Goal: Task Accomplishment & Management: Manage account settings

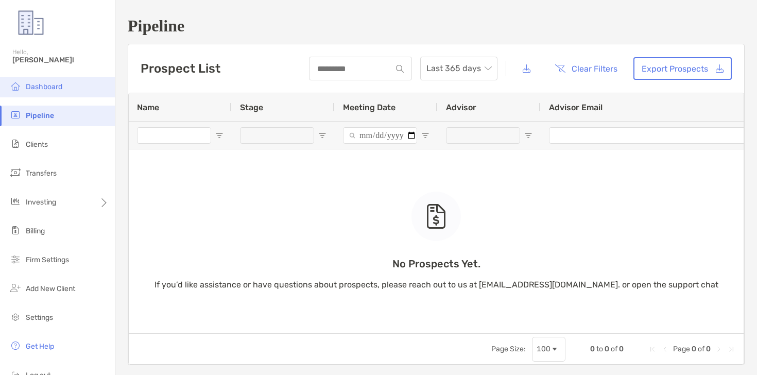
click at [57, 84] on span "Dashboard" at bounding box center [44, 86] width 37 height 9
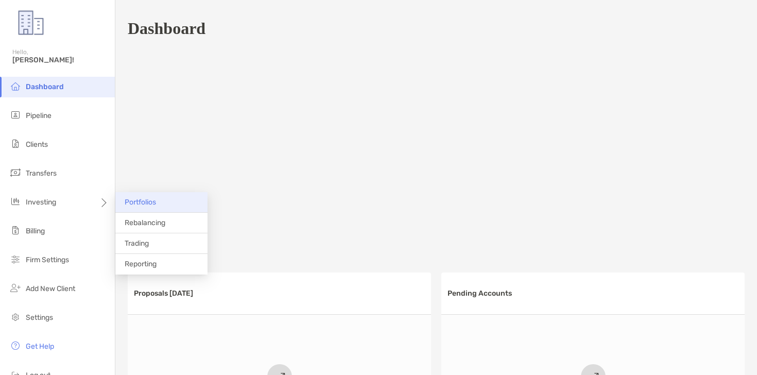
click at [139, 200] on span "Portfolios" at bounding box center [140, 202] width 31 height 9
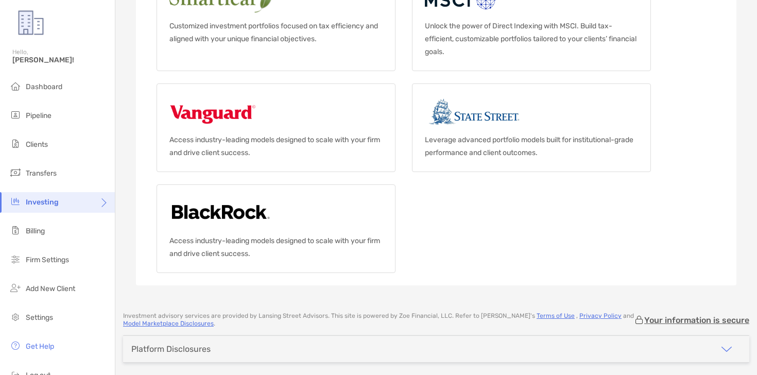
scroll to position [289, 0]
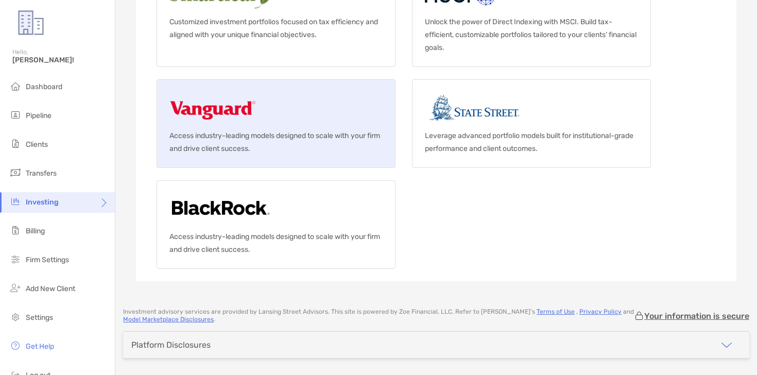
click at [355, 142] on p "Access industry-leading models designed to scale with your firm and drive clien…" at bounding box center [275, 142] width 213 height 26
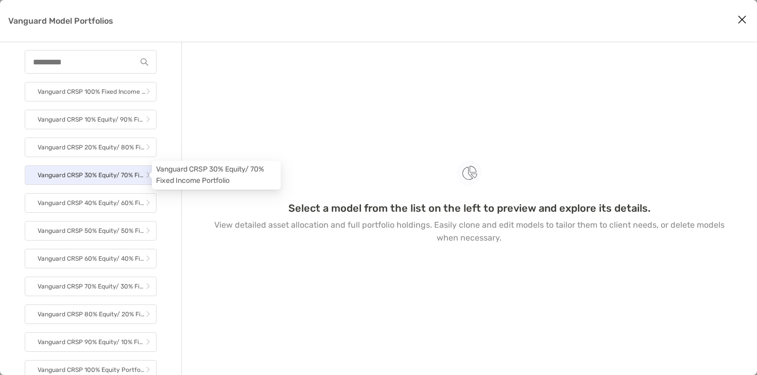
scroll to position [5, 0]
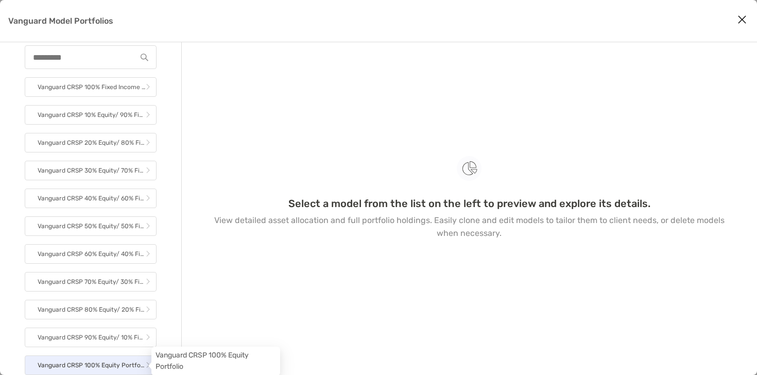
click at [105, 371] on p "Vanguard CRSP 100% Equity Portfolio" at bounding box center [92, 365] width 108 height 13
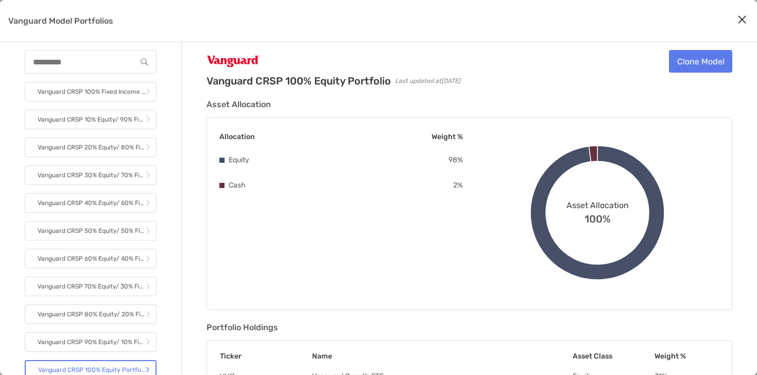
scroll to position [132, 0]
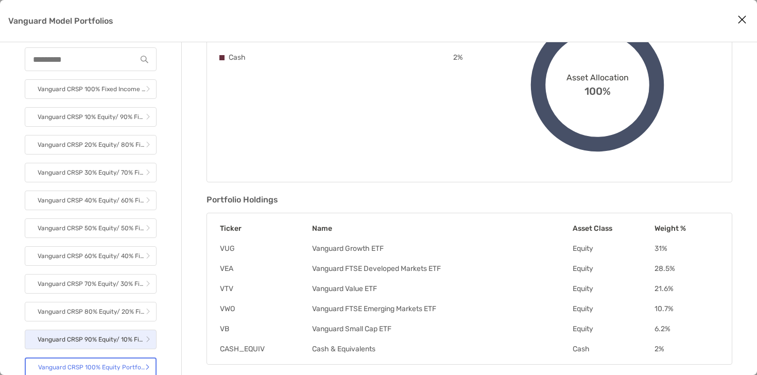
click at [77, 339] on p "Vanguard CRSP 90% Equity/ 10% Fixed Income Portfolio" at bounding box center [92, 339] width 108 height 13
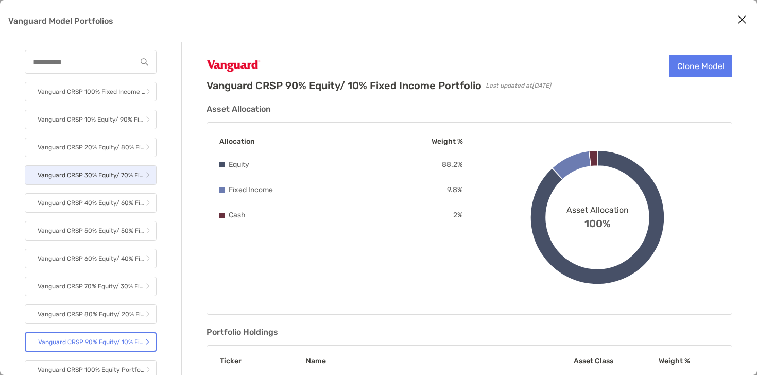
click at [73, 179] on p "Vanguard CRSP 30% Equity/ 70% Fixed Income Portfolio" at bounding box center [92, 175] width 108 height 13
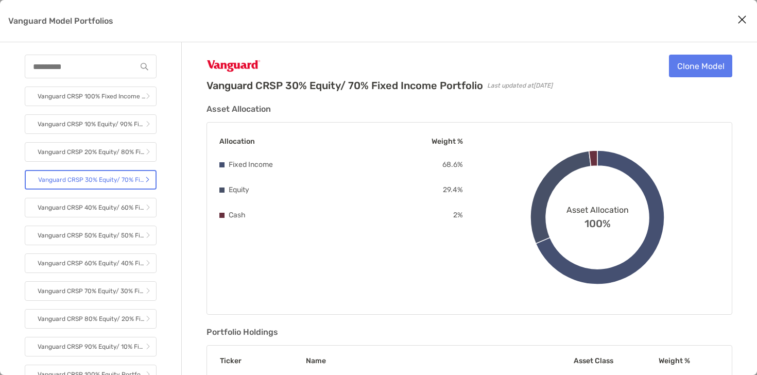
click at [743, 18] on icon "Close modal" at bounding box center [741, 19] width 9 height 12
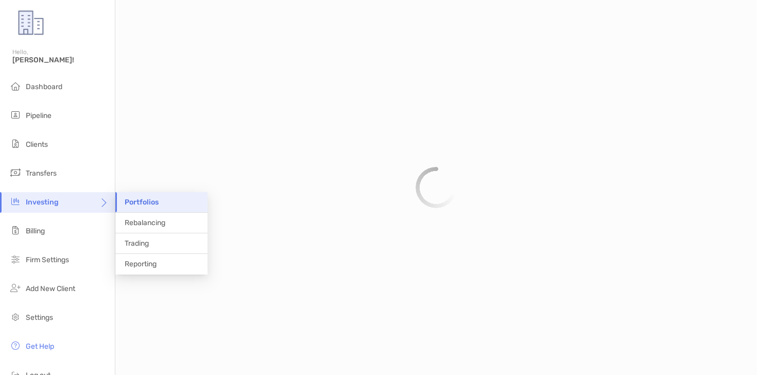
click at [101, 202] on icon at bounding box center [103, 206] width 8 height 8
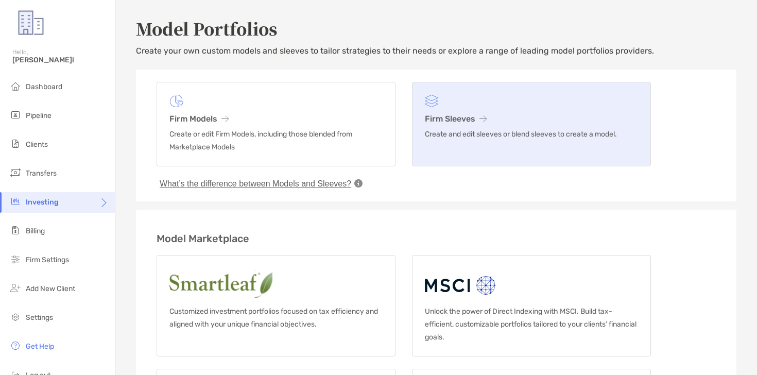
click at [464, 142] on link "Firm Sleeves Create and edit sleeves or blend sleeves to create a model." at bounding box center [531, 124] width 239 height 84
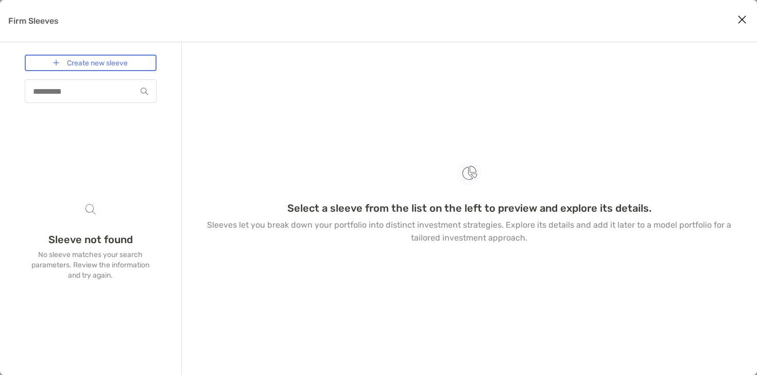
click at [743, 18] on icon "Close modal" at bounding box center [741, 19] width 9 height 12
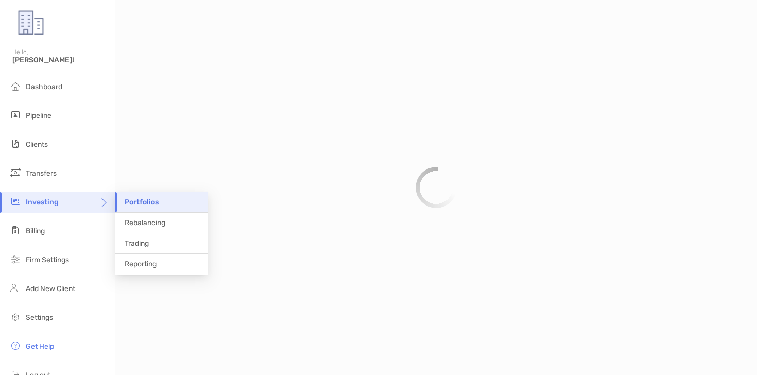
click at [90, 205] on div "Investing" at bounding box center [57, 202] width 115 height 21
click at [147, 199] on span "Portfolios" at bounding box center [142, 202] width 34 height 9
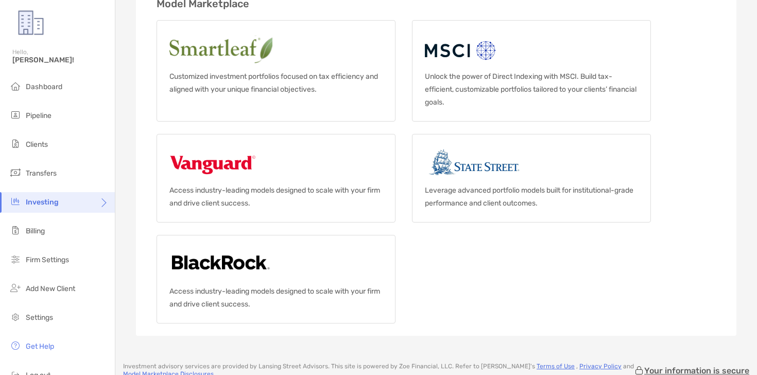
scroll to position [235, 0]
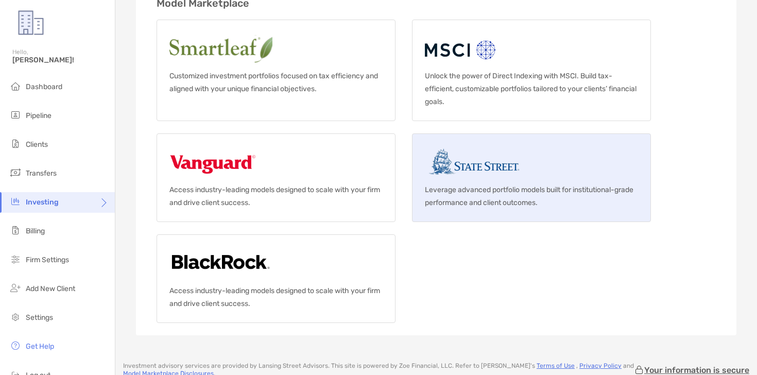
click at [510, 212] on link "Leverage advanced portfolio models built for institutional-grade performance an…" at bounding box center [531, 177] width 239 height 89
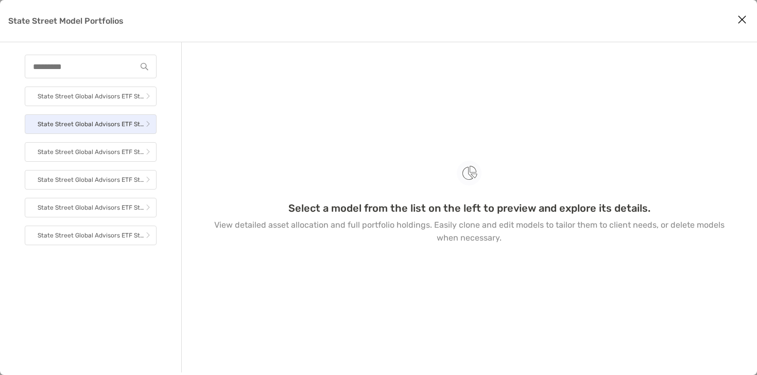
click at [126, 127] on p "State Street Global Advisors ETF Strategic Asset Allocation - Conservative" at bounding box center [92, 124] width 108 height 13
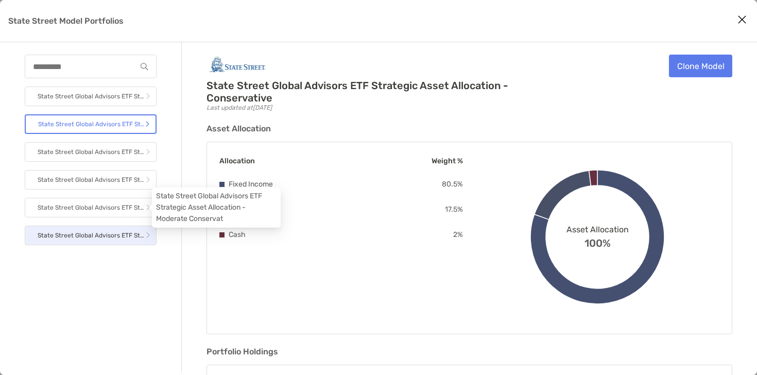
click at [97, 236] on p "State Street Global Advisors ETF Strategic Asset Allocation - Maximum Growth" at bounding box center [92, 235] width 108 height 13
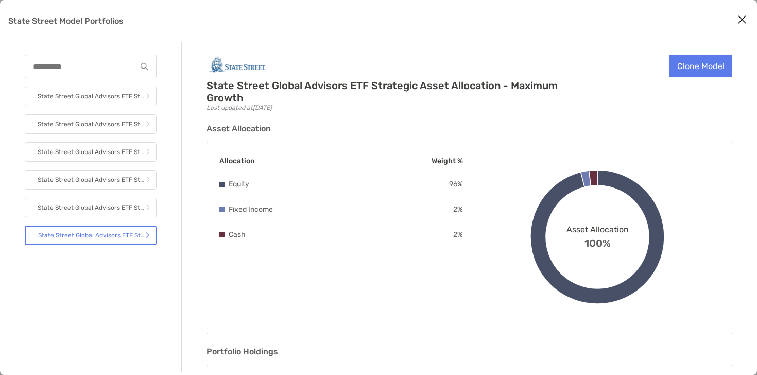
click at [745, 21] on icon "Close modal" at bounding box center [741, 19] width 9 height 12
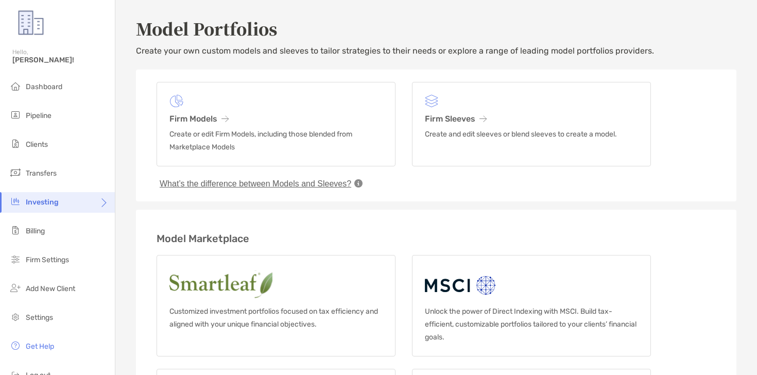
scroll to position [254, 0]
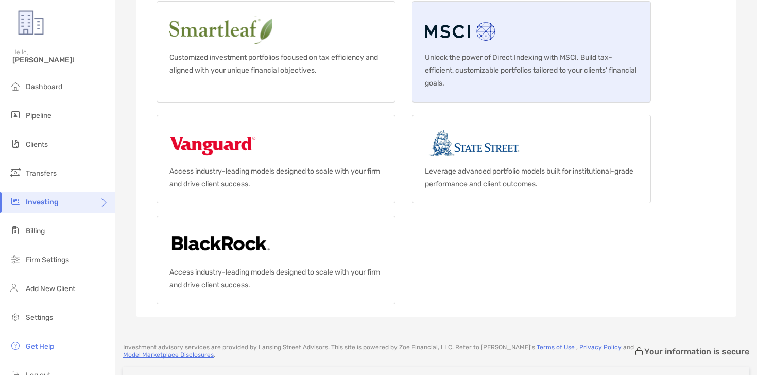
click at [550, 91] on link "Unlock the power of Direct Indexing with MSCI. Build tax-efficient, customizabl…" at bounding box center [531, 51] width 239 height 101
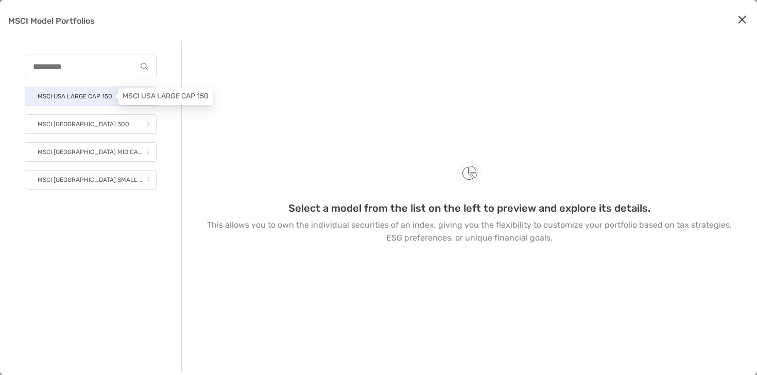
click at [68, 99] on p "MSCI USA LARGE CAP 150" at bounding box center [75, 96] width 75 height 13
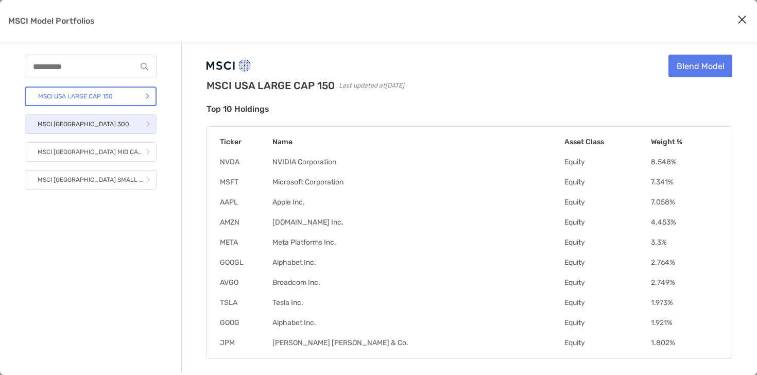
click at [112, 121] on link "MSCI [GEOGRAPHIC_DATA] 300" at bounding box center [91, 124] width 132 height 20
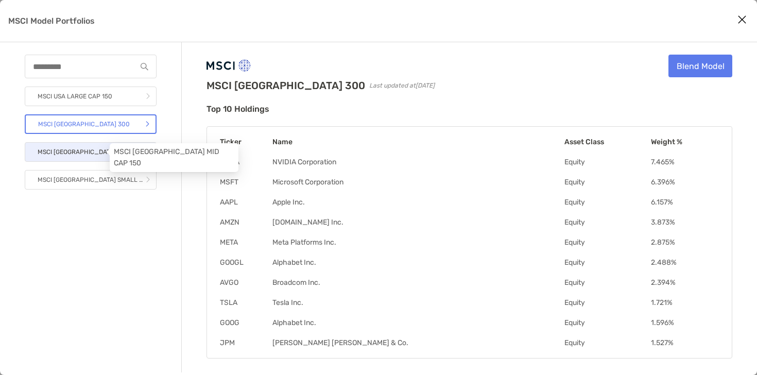
click at [101, 152] on p "MSCI [GEOGRAPHIC_DATA] MID CAP 150" at bounding box center [92, 152] width 108 height 13
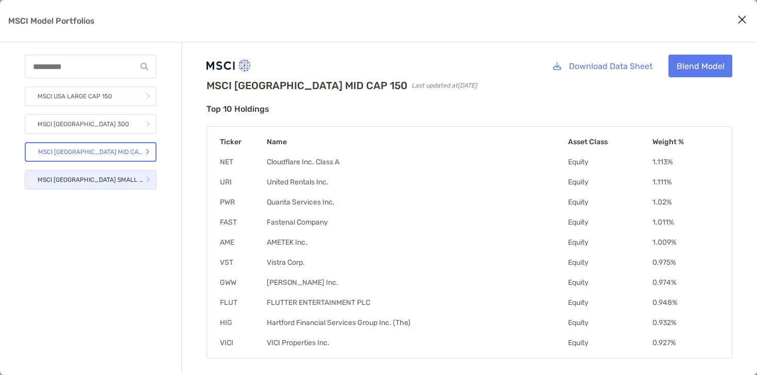
click at [118, 185] on link "MSCI [GEOGRAPHIC_DATA] SMALL CAP 300" at bounding box center [91, 180] width 132 height 20
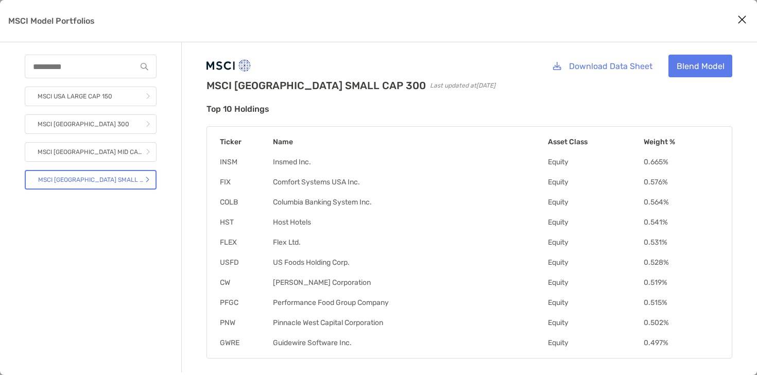
click at [745, 24] on icon "Close modal" at bounding box center [741, 19] width 9 height 12
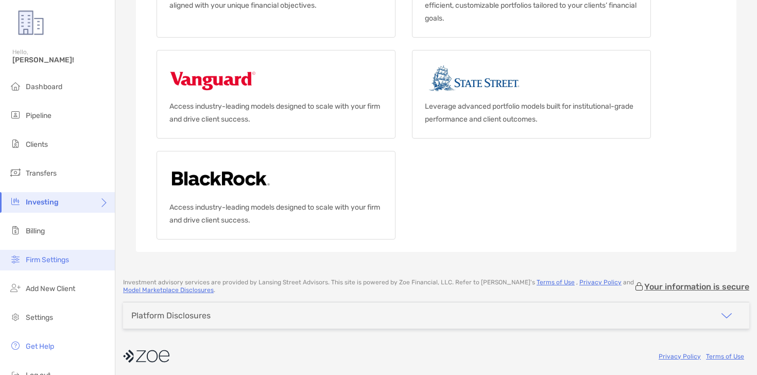
scroll to position [19, 0]
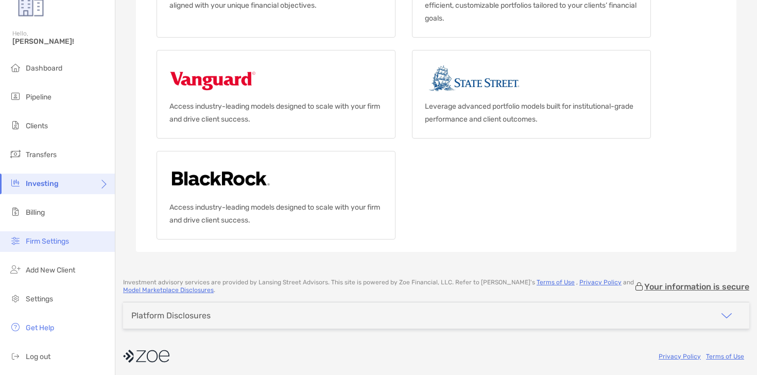
click at [39, 247] on li "Firm Settings" at bounding box center [57, 241] width 115 height 21
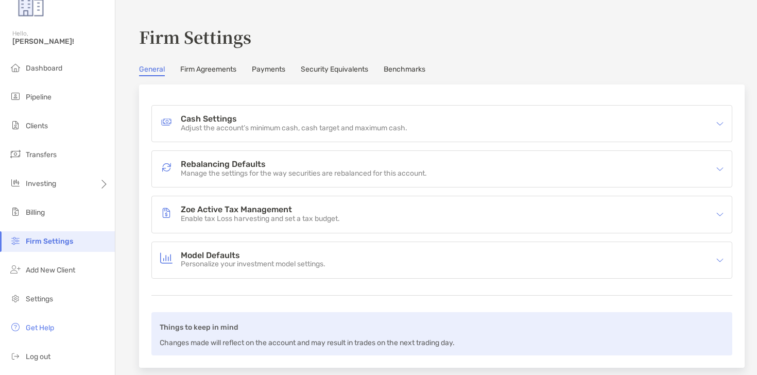
click at [221, 71] on link "Firm Agreements" at bounding box center [208, 70] width 56 height 11
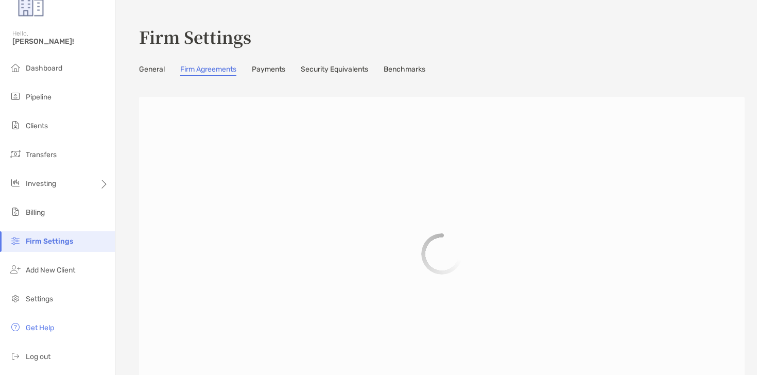
click at [283, 72] on link "Payments" at bounding box center [268, 70] width 33 height 11
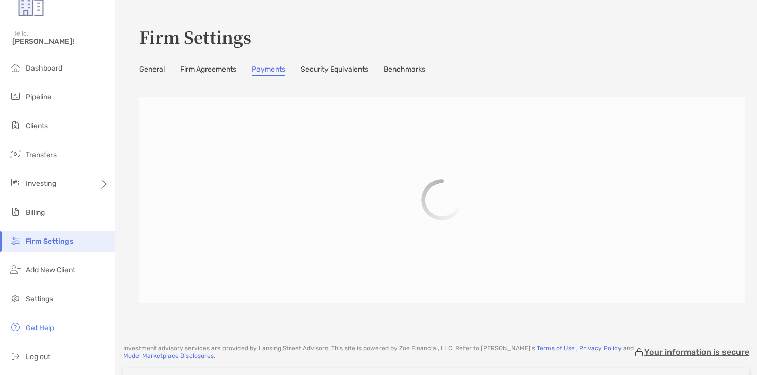
click at [336, 67] on link "Security Equivalents" at bounding box center [334, 70] width 67 height 11
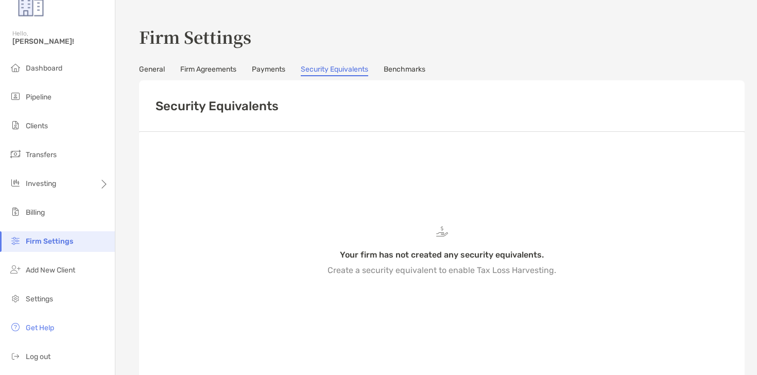
click at [410, 71] on link "Benchmarks" at bounding box center [405, 70] width 42 height 11
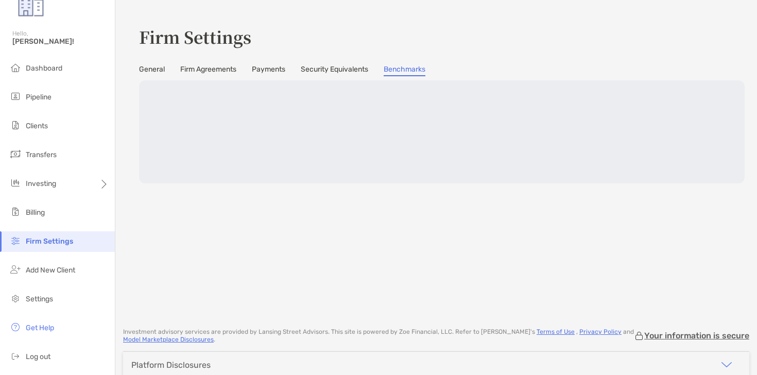
click at [151, 71] on link "General" at bounding box center [152, 70] width 26 height 11
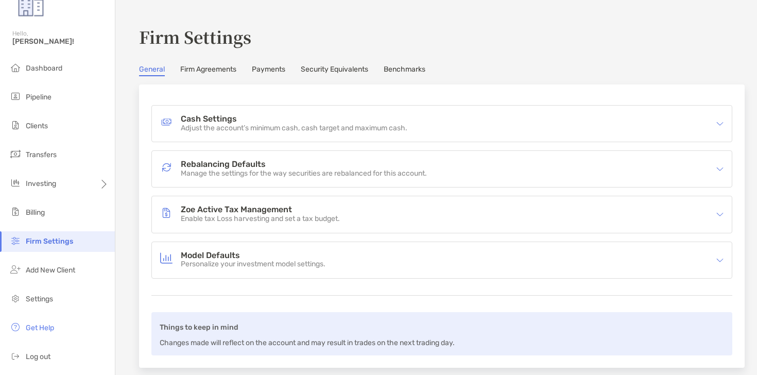
click at [342, 130] on p "Adjust the account’s minimum cash, cash target and maximum cash." at bounding box center [294, 128] width 227 height 9
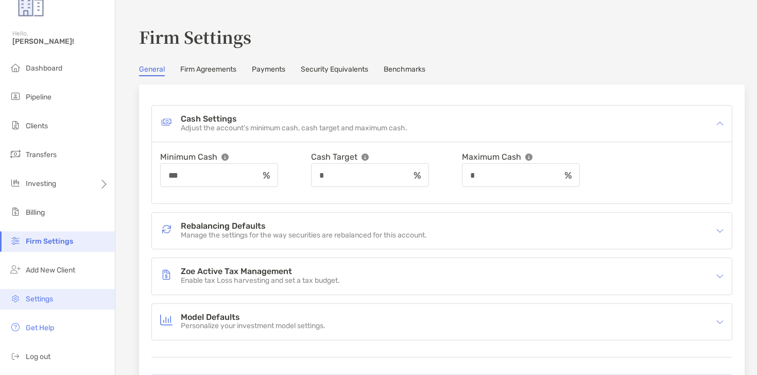
click at [58, 291] on li "Settings" at bounding box center [57, 299] width 115 height 21
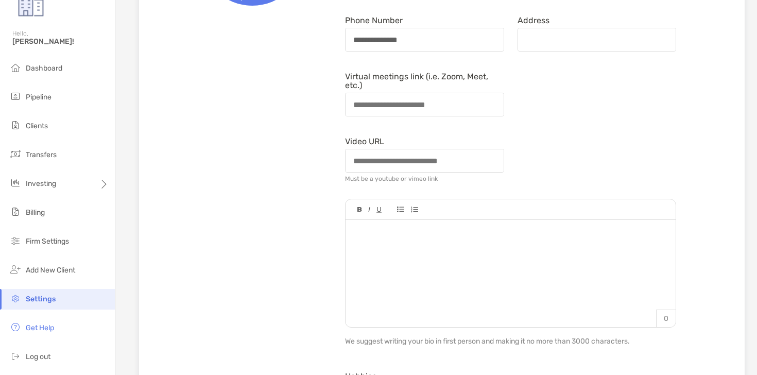
scroll to position [235, 0]
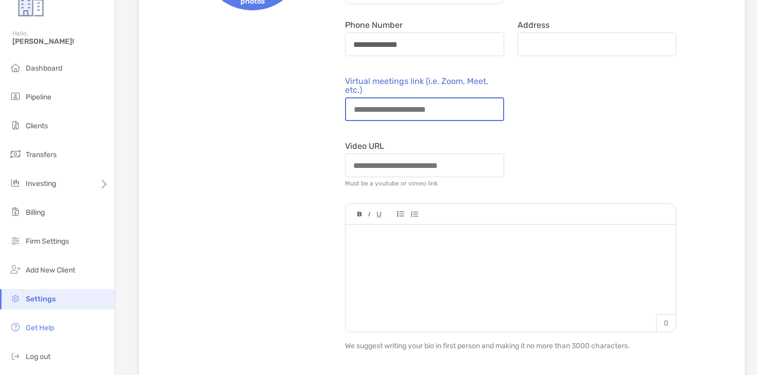
click at [434, 104] on input "Virtual meetings link (i.e. Zoom, Meet, etc.)" at bounding box center [424, 109] width 157 height 22
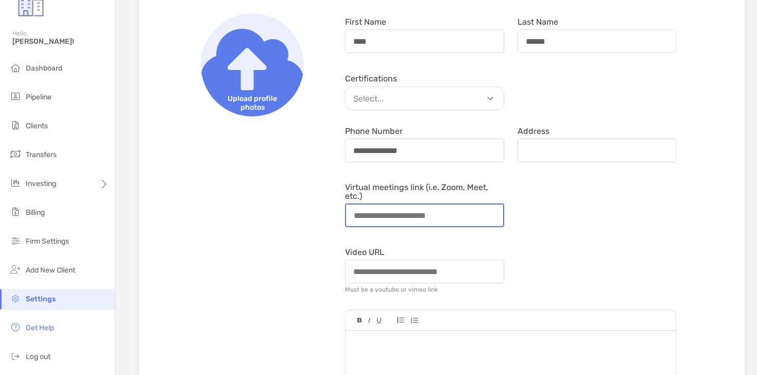
scroll to position [127, 0]
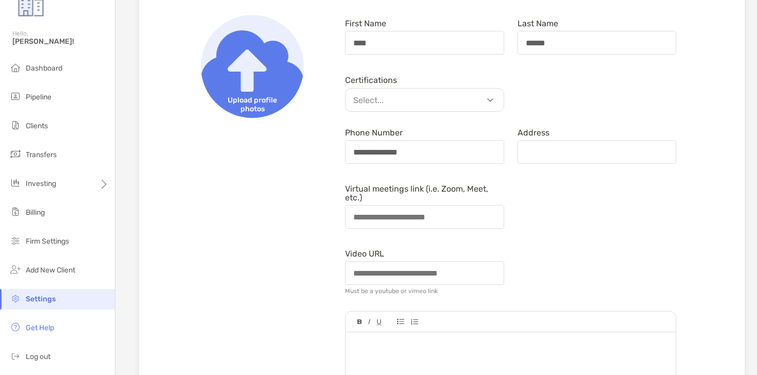
click at [398, 106] on p "Select..." at bounding box center [427, 100] width 158 height 13
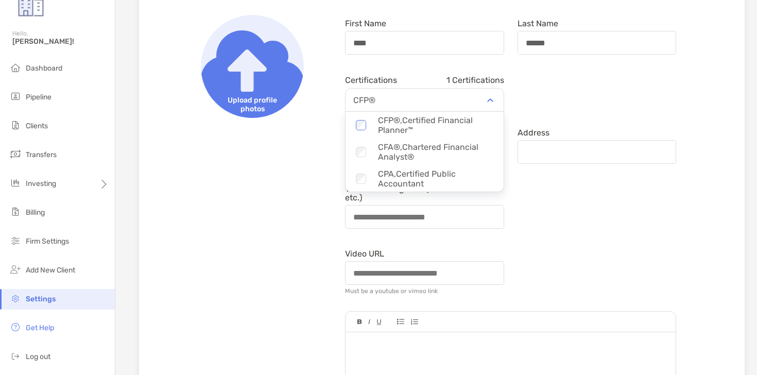
scroll to position [123, 0]
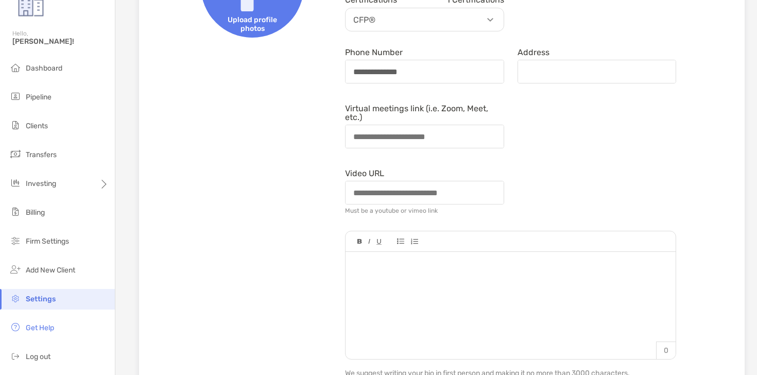
scroll to position [212, 0]
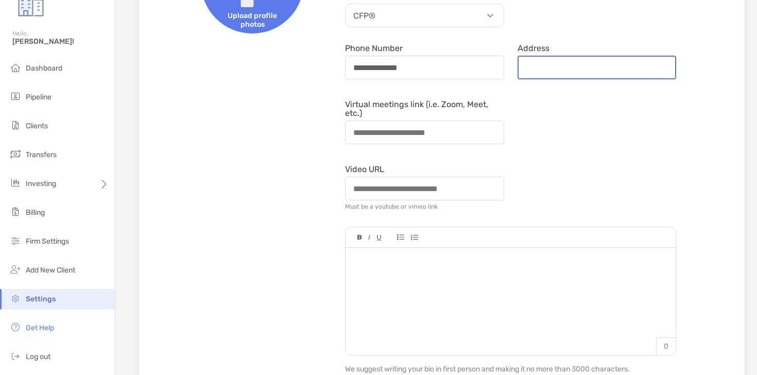
click at [538, 62] on input "Address" at bounding box center [597, 68] width 157 height 22
type input "**********"
click at [572, 129] on div "Virtual meetings link (i.e. Zoom, Meet, etc.)" at bounding box center [510, 122] width 344 height 53
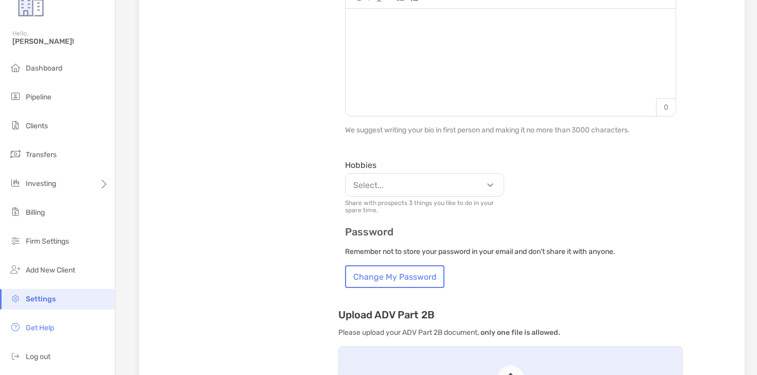
scroll to position [452, 0]
click at [482, 184] on p "Select..." at bounding box center [427, 184] width 158 height 13
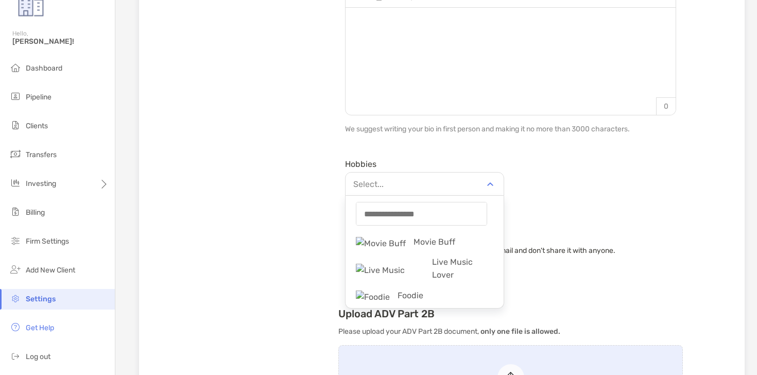
click at [578, 201] on div "Hobbies Select... string Movie Buff Live Music Lover Foodie Fishing & Hunting O…" at bounding box center [510, 184] width 344 height 58
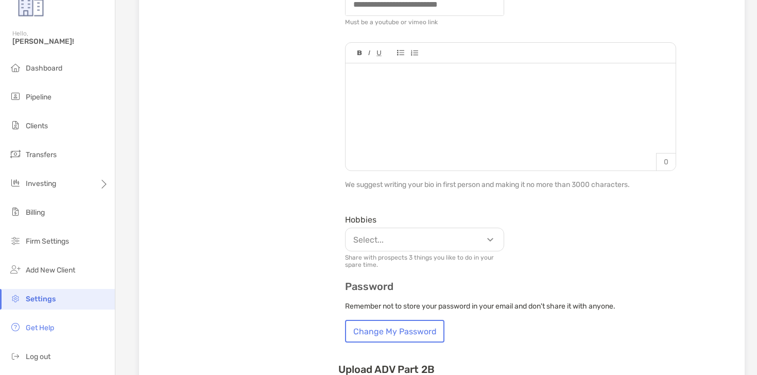
scroll to position [308, 0]
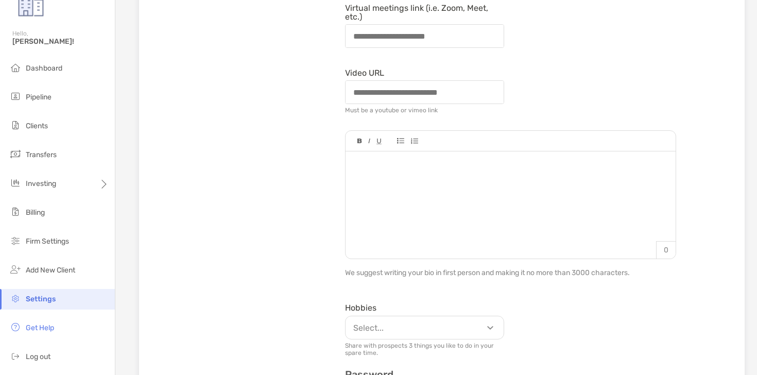
click at [578, 201] on div at bounding box center [511, 199] width 330 height 97
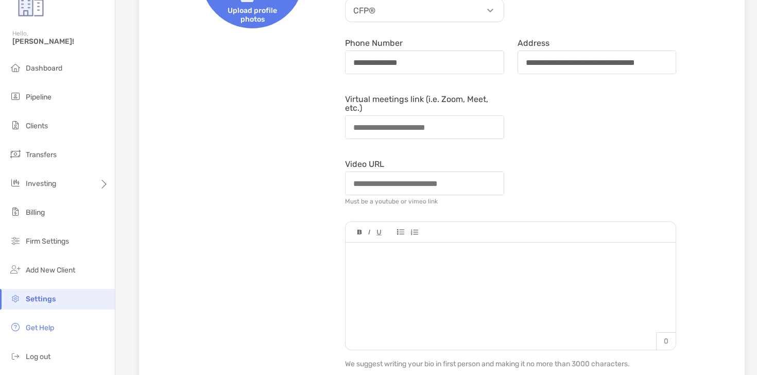
scroll to position [149, 0]
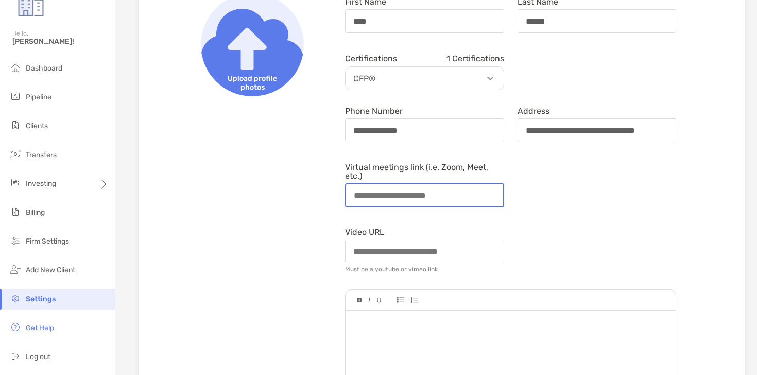
click at [418, 191] on input "Virtual meetings link (i.e. Zoom, Meet, etc.)" at bounding box center [424, 195] width 157 height 22
paste input "**********"
type input "**********"
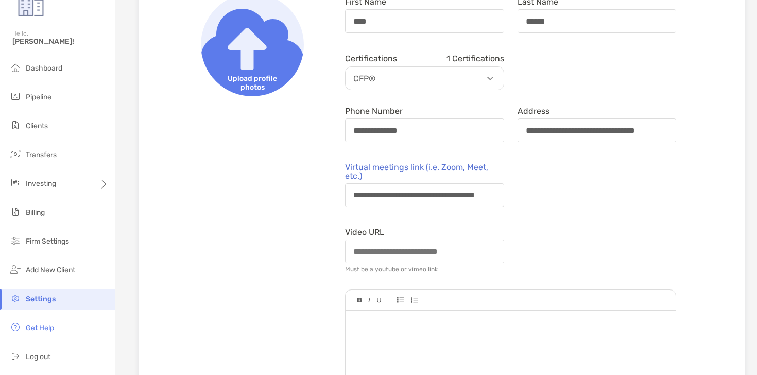
scroll to position [0, 0]
click at [617, 187] on div "**********" at bounding box center [510, 185] width 344 height 53
